Goal: Check status: Check status

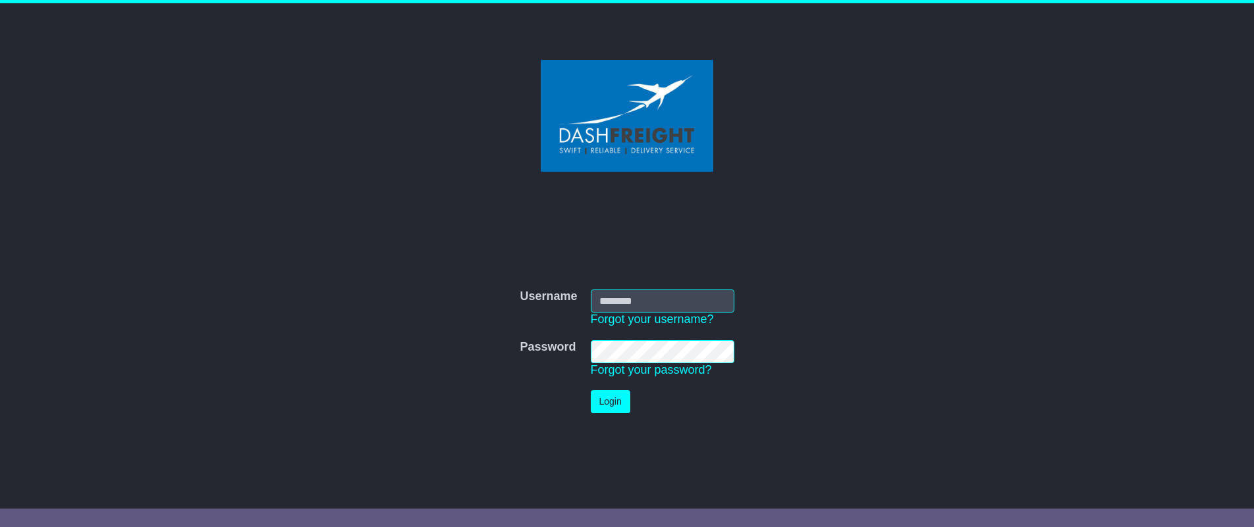
click at [645, 292] on input "Username" at bounding box center [663, 301] width 144 height 23
type input "**********"
click at [599, 398] on button "Login" at bounding box center [611, 401] width 40 height 23
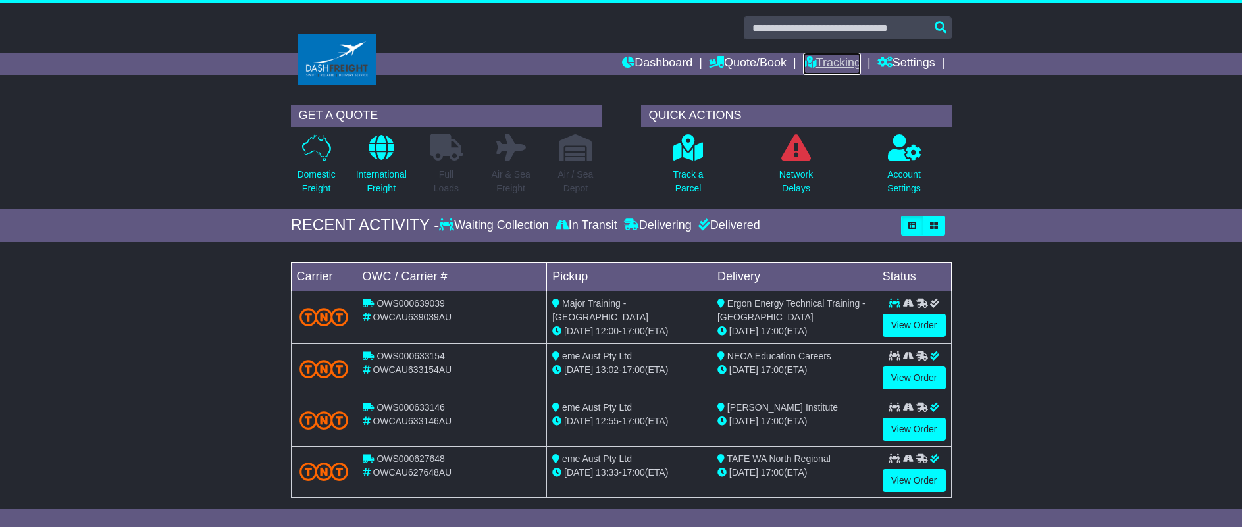
click at [841, 61] on link "Tracking" at bounding box center [832, 64] width 58 height 22
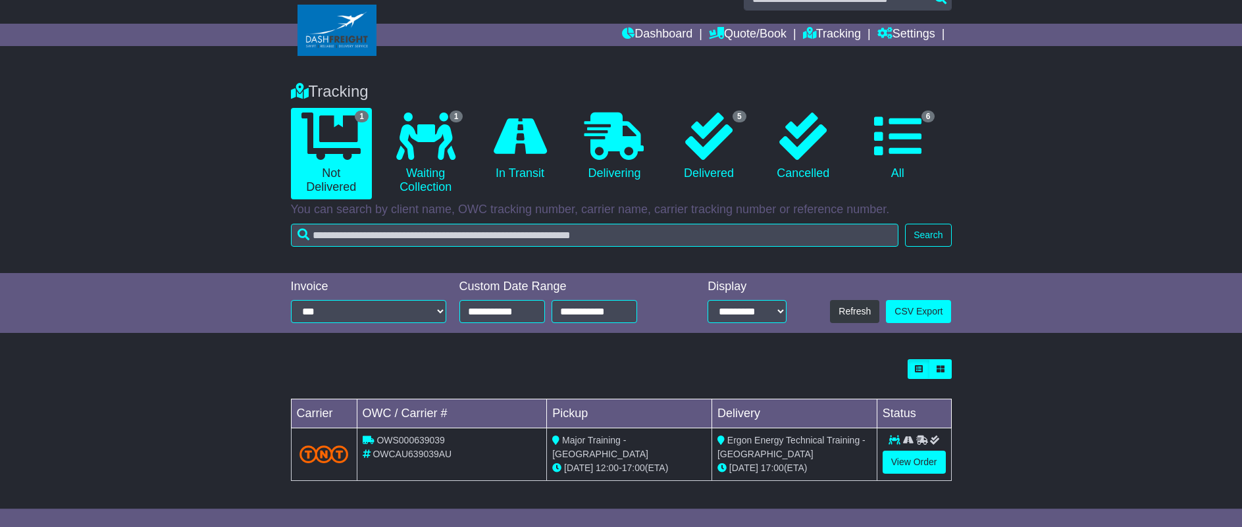
scroll to position [30, 0]
click at [901, 458] on link "View Order" at bounding box center [914, 461] width 63 height 23
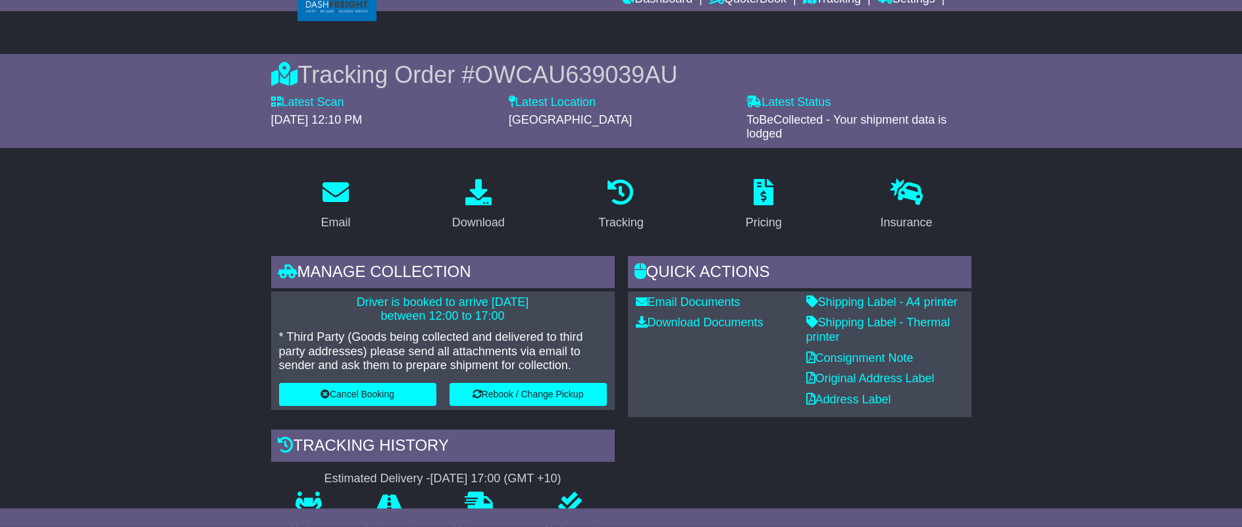
scroll to position [201, 0]
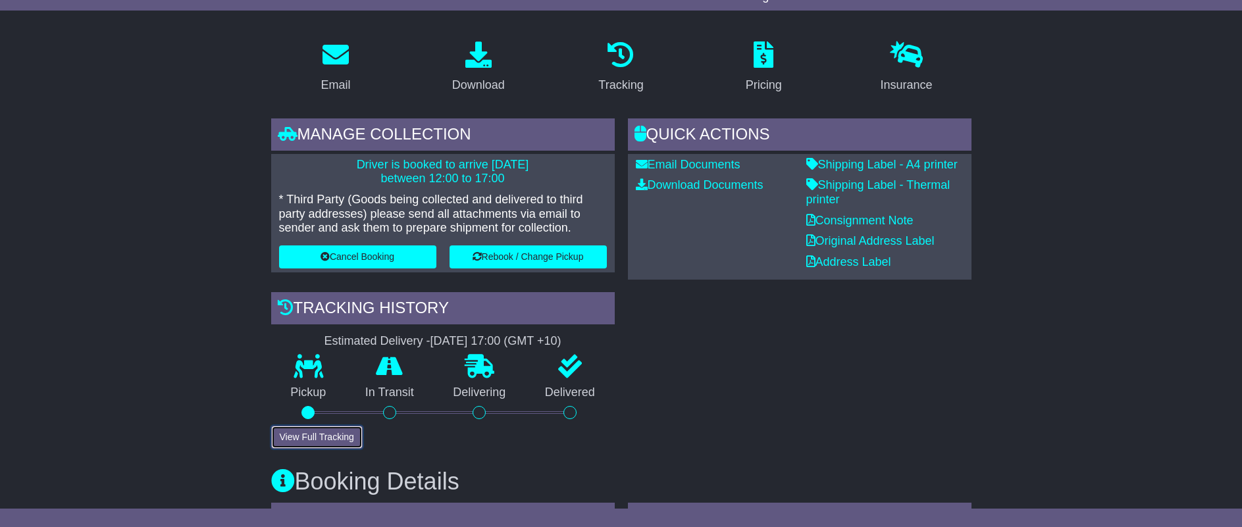
click at [341, 438] on button "View Full Tracking" at bounding box center [317, 437] width 92 height 23
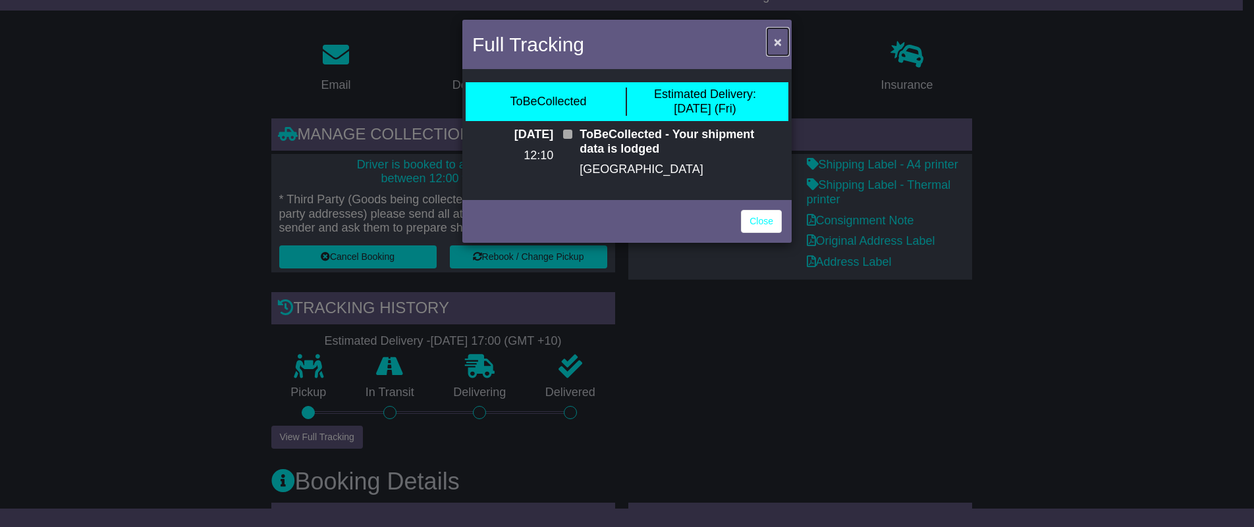
click at [774, 42] on span "×" at bounding box center [778, 41] width 8 height 15
